Goal: Find specific page/section: Find specific page/section

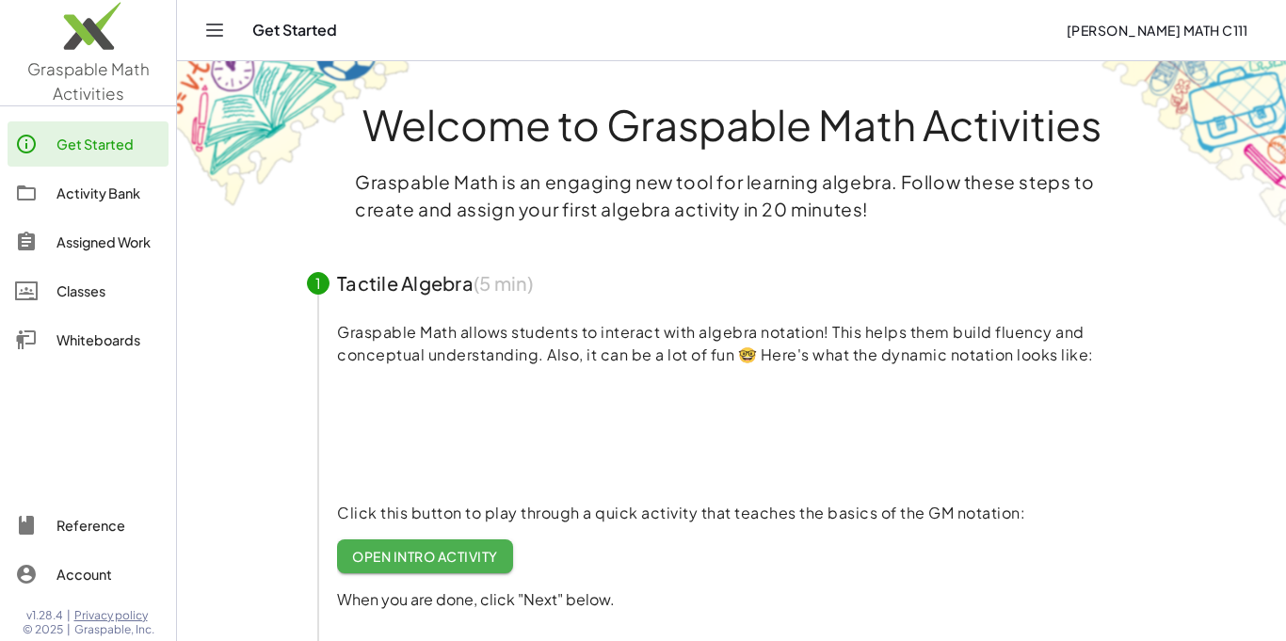
click at [84, 196] on div "Activity Bank" at bounding box center [109, 193] width 105 height 23
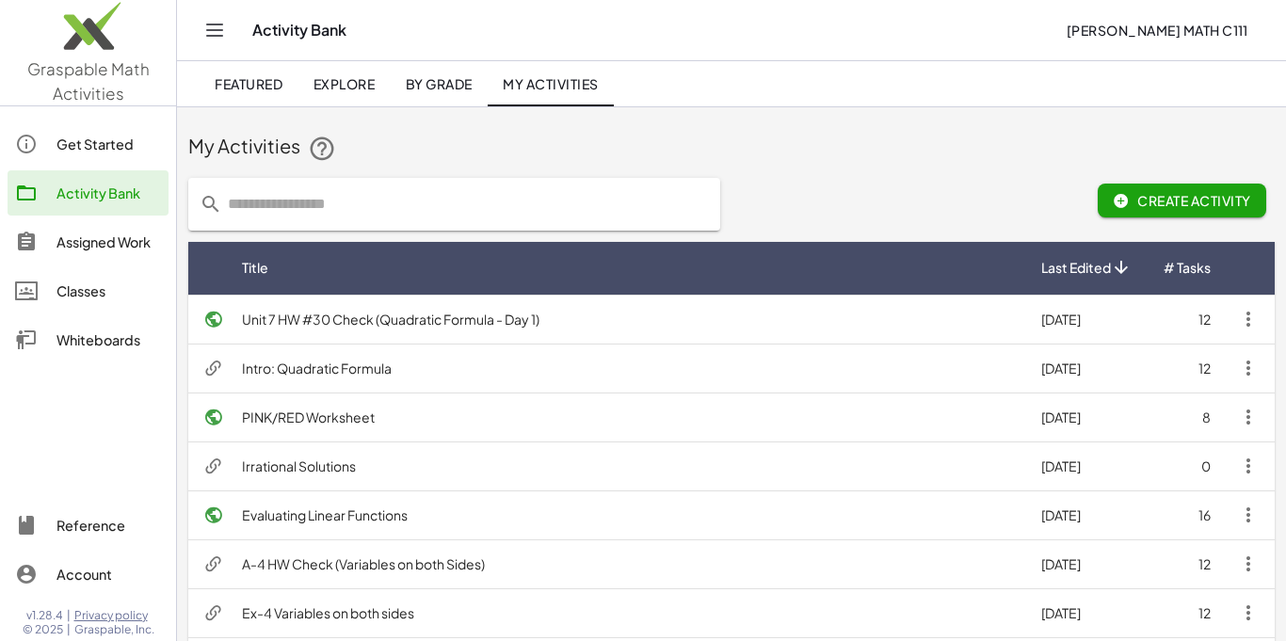
click at [907, 133] on div "My Activities" at bounding box center [731, 148] width 1087 height 30
click at [971, 146] on div "My Activities" at bounding box center [731, 148] width 1087 height 30
click at [966, 150] on div "My Activities" at bounding box center [731, 148] width 1087 height 30
